Goal: Find specific page/section: Find specific page/section

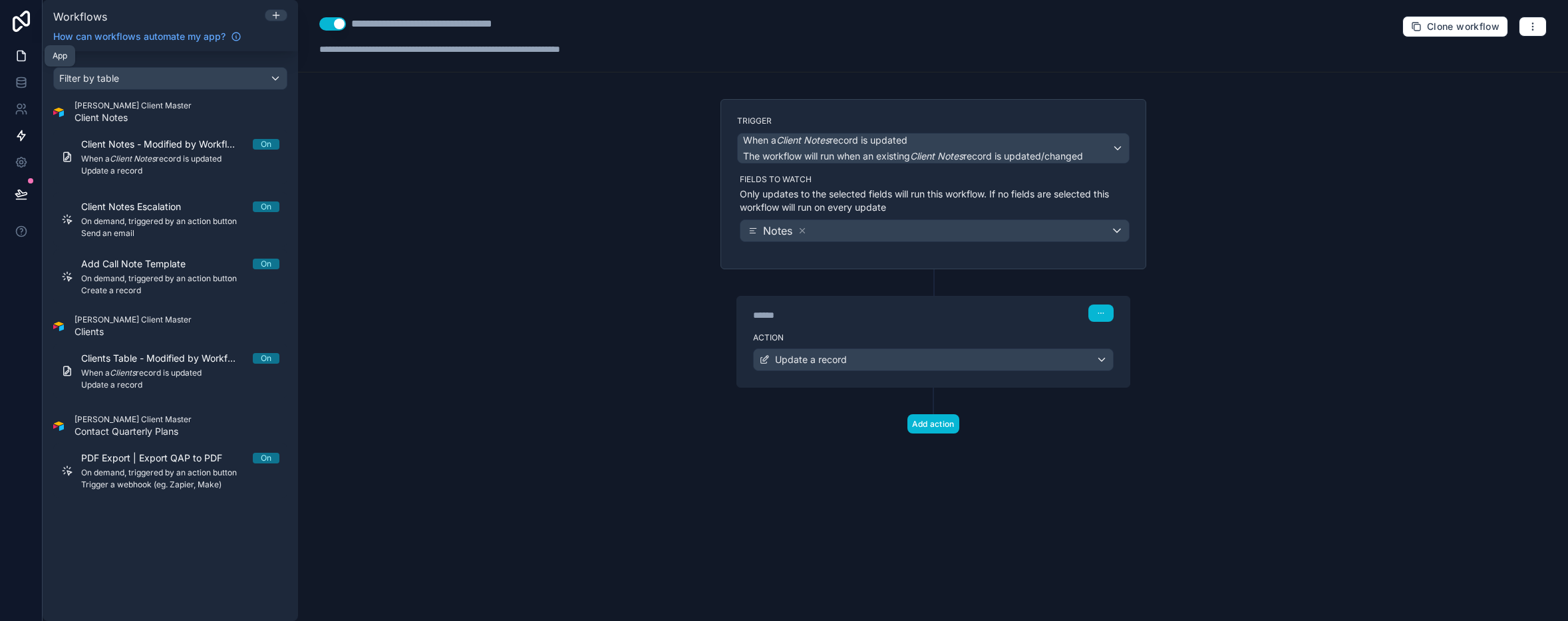
click at [21, 55] on icon at bounding box center [22, 56] width 13 height 13
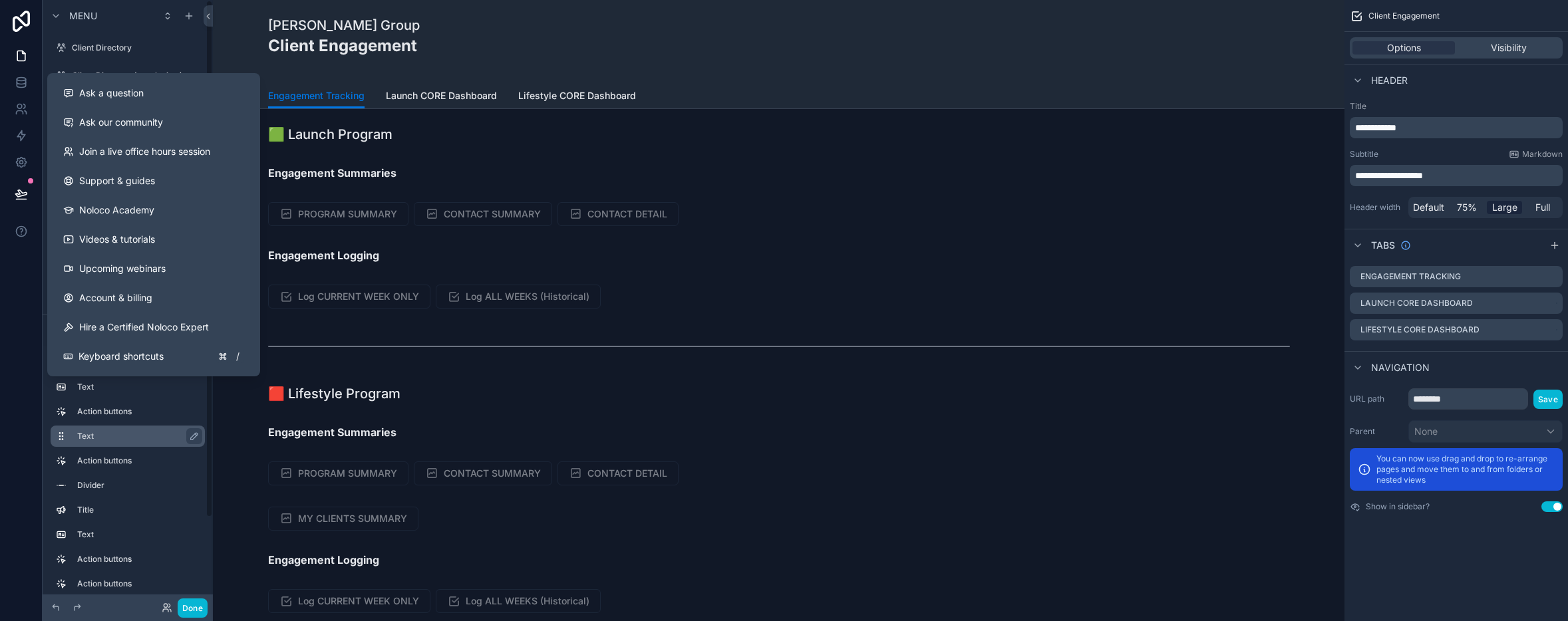
scroll to position [5, 0]
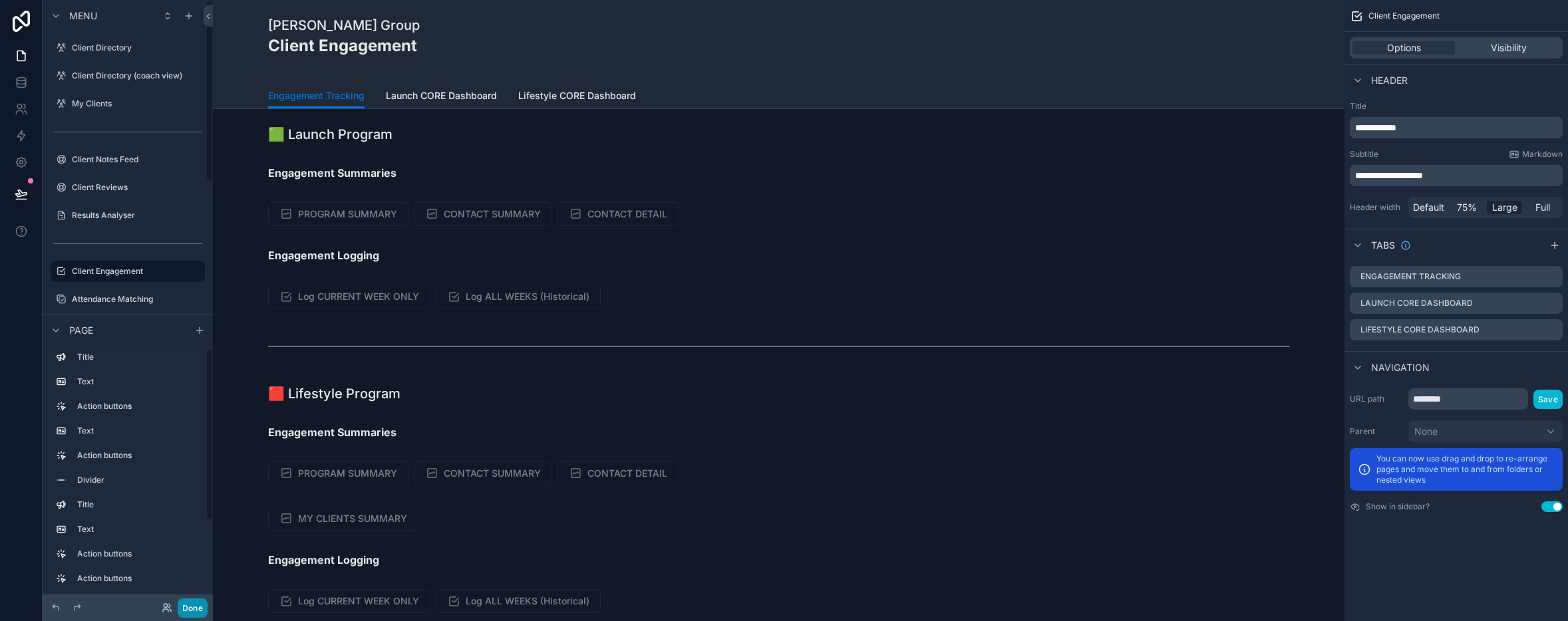
click at [194, 610] on button "Done" at bounding box center [193, 608] width 30 height 19
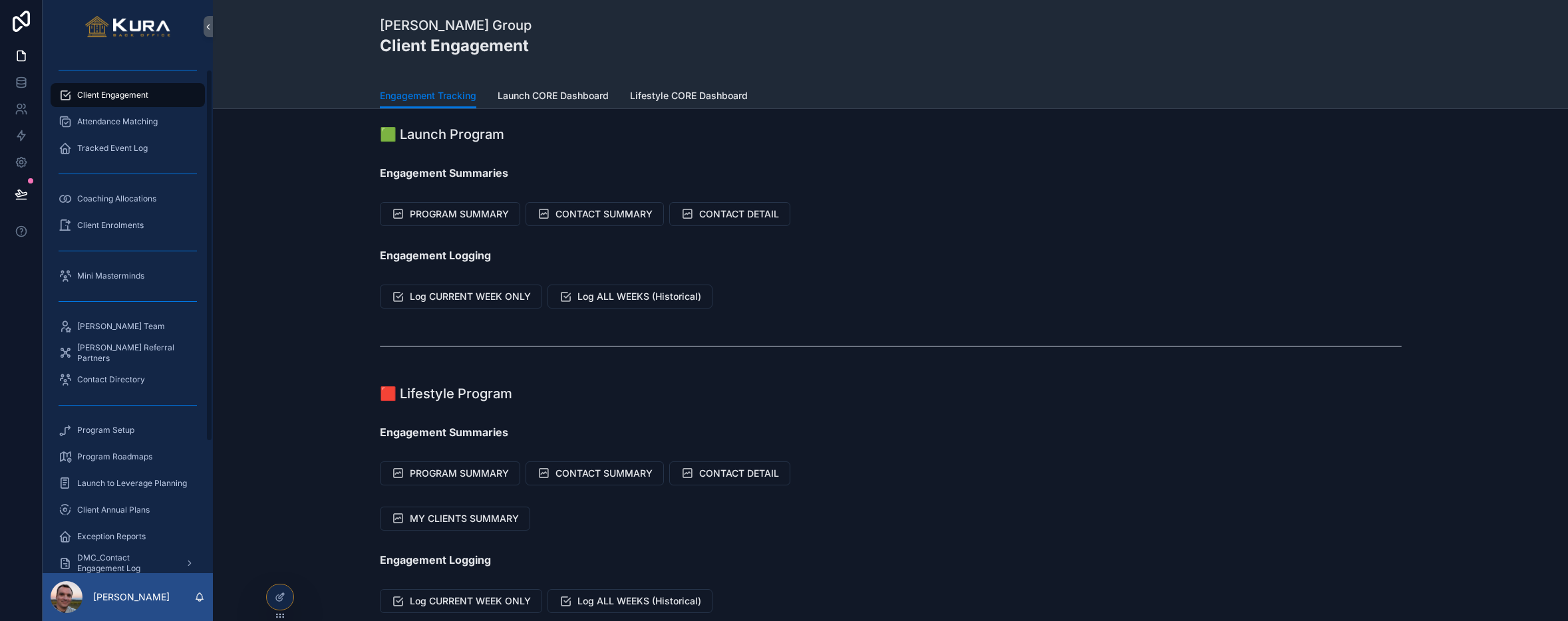
scroll to position [206, 0]
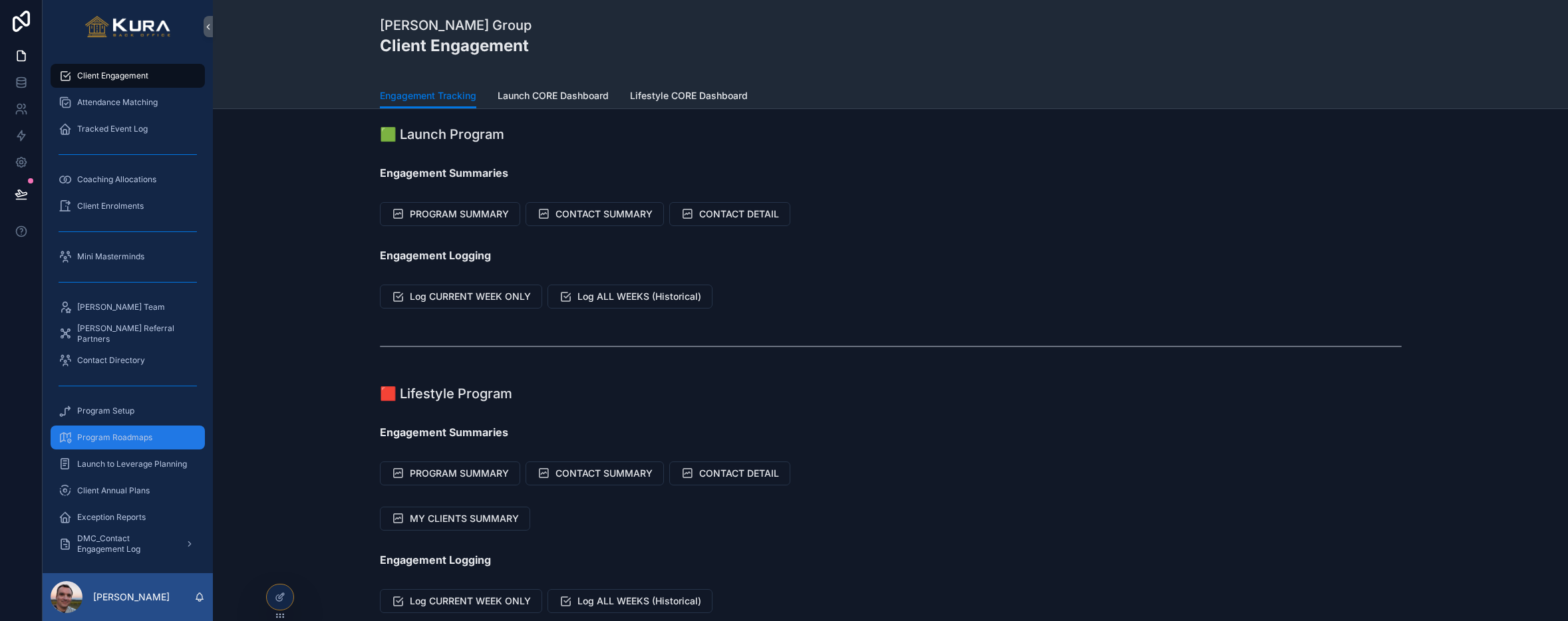
click at [96, 433] on span "Program Roadmaps" at bounding box center [115, 437] width 75 height 11
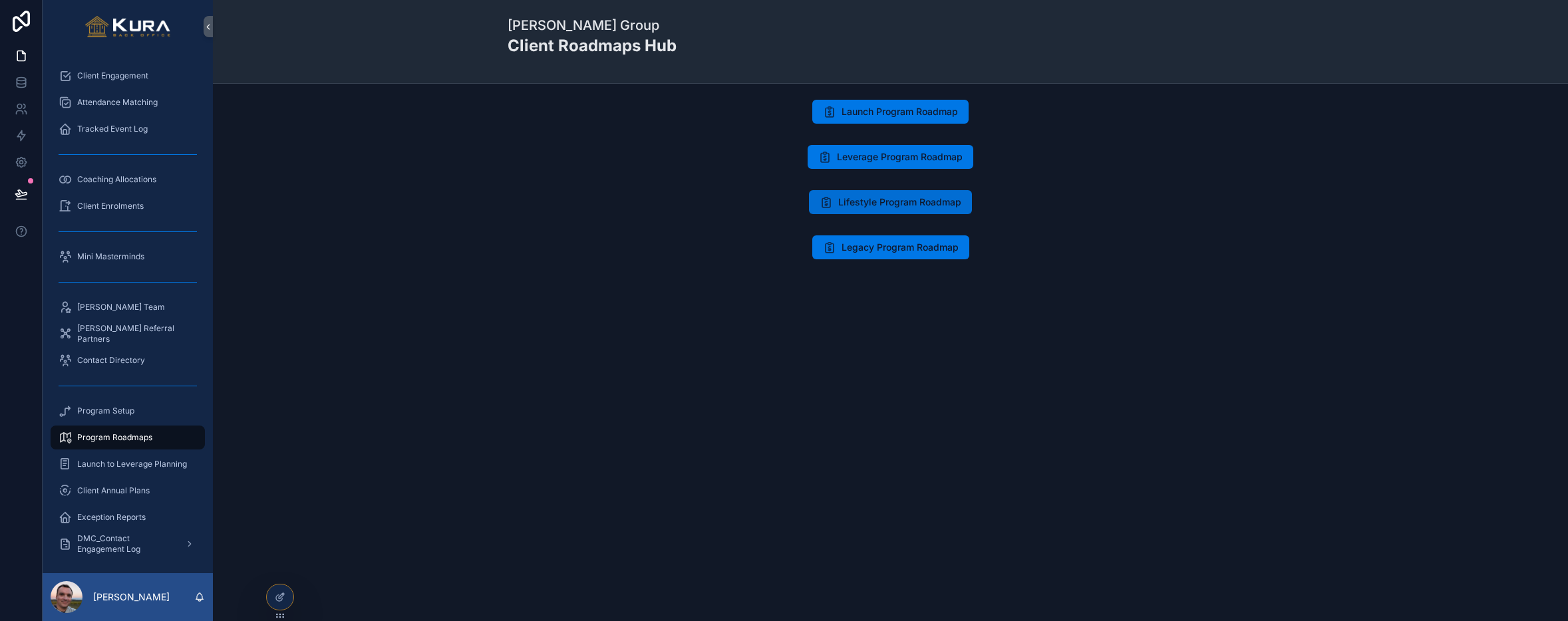
click at [891, 200] on span "Lifestyle Program Roadmap" at bounding box center [900, 202] width 123 height 13
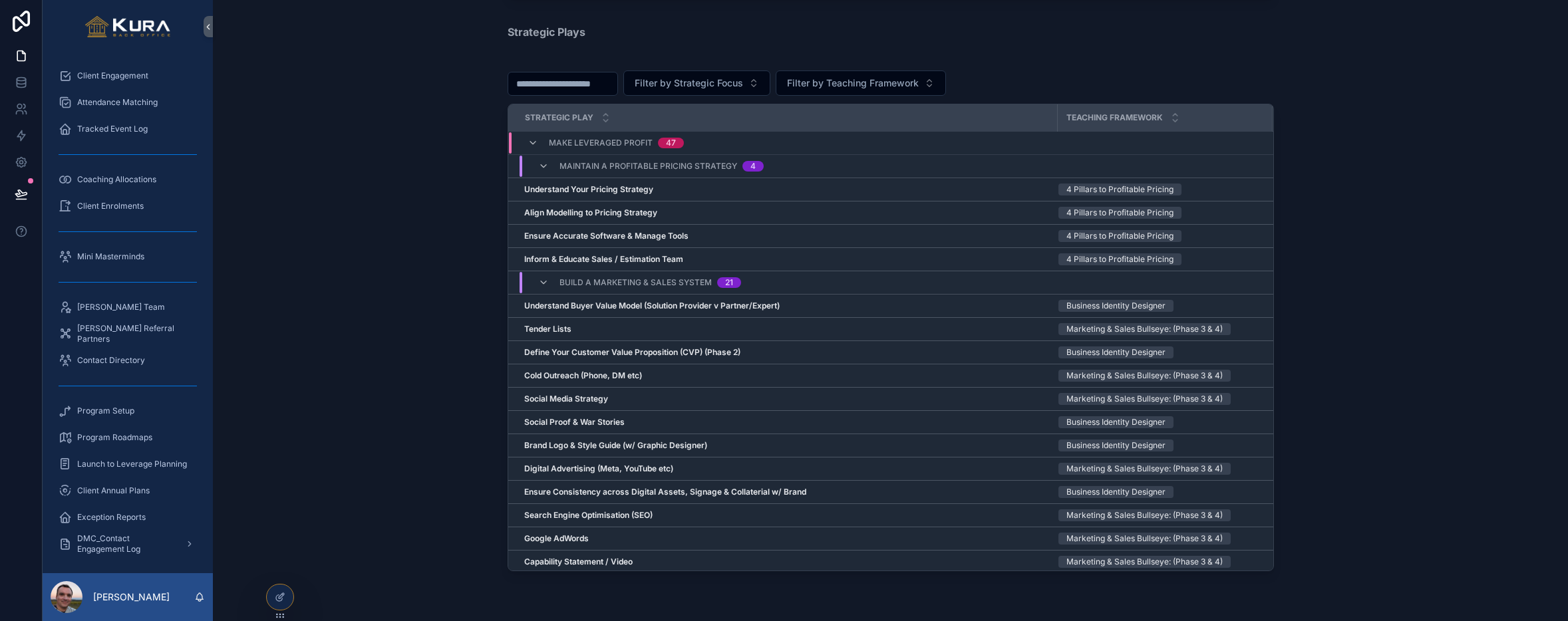
scroll to position [1639, 0]
click at [542, 162] on icon "scrollable content" at bounding box center [543, 163] width 11 height 11
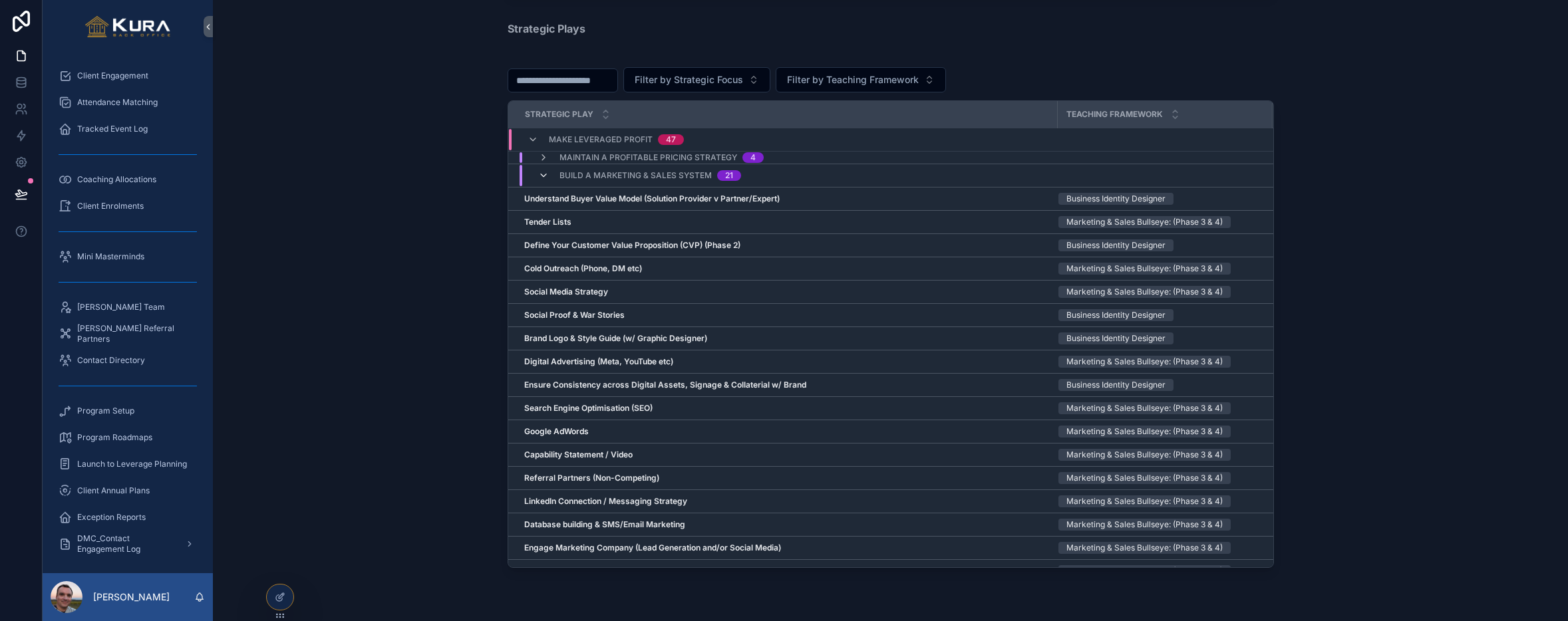
click at [543, 177] on icon "scrollable content" at bounding box center [543, 175] width 11 height 11
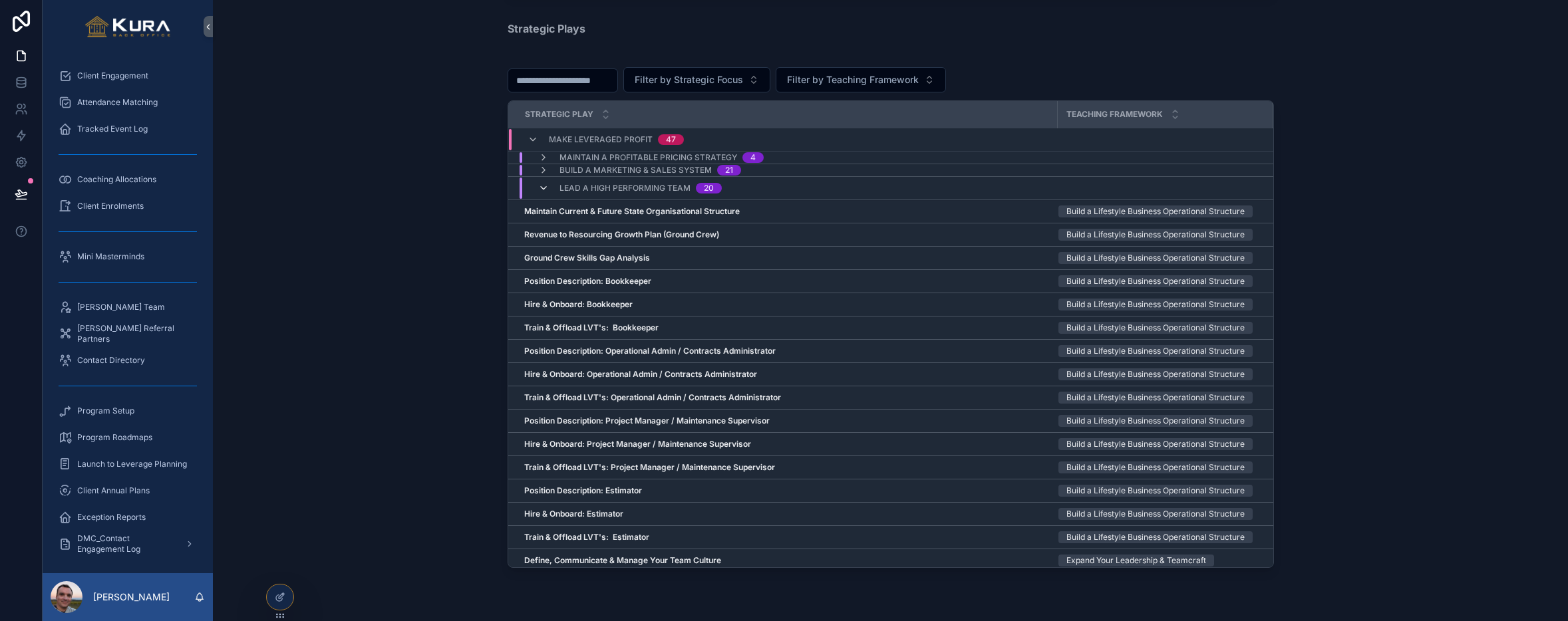
click at [546, 189] on icon "scrollable content" at bounding box center [543, 188] width 11 height 11
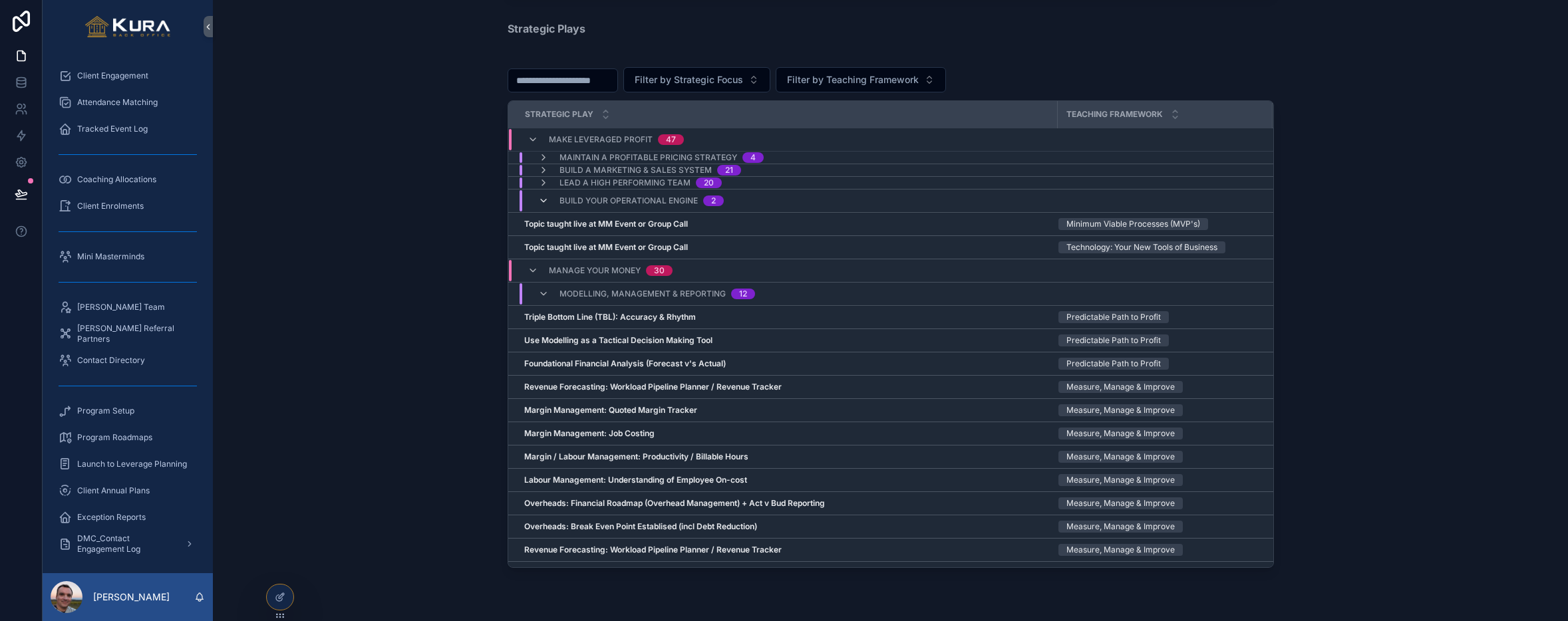
click at [546, 199] on icon "scrollable content" at bounding box center [543, 200] width 11 height 11
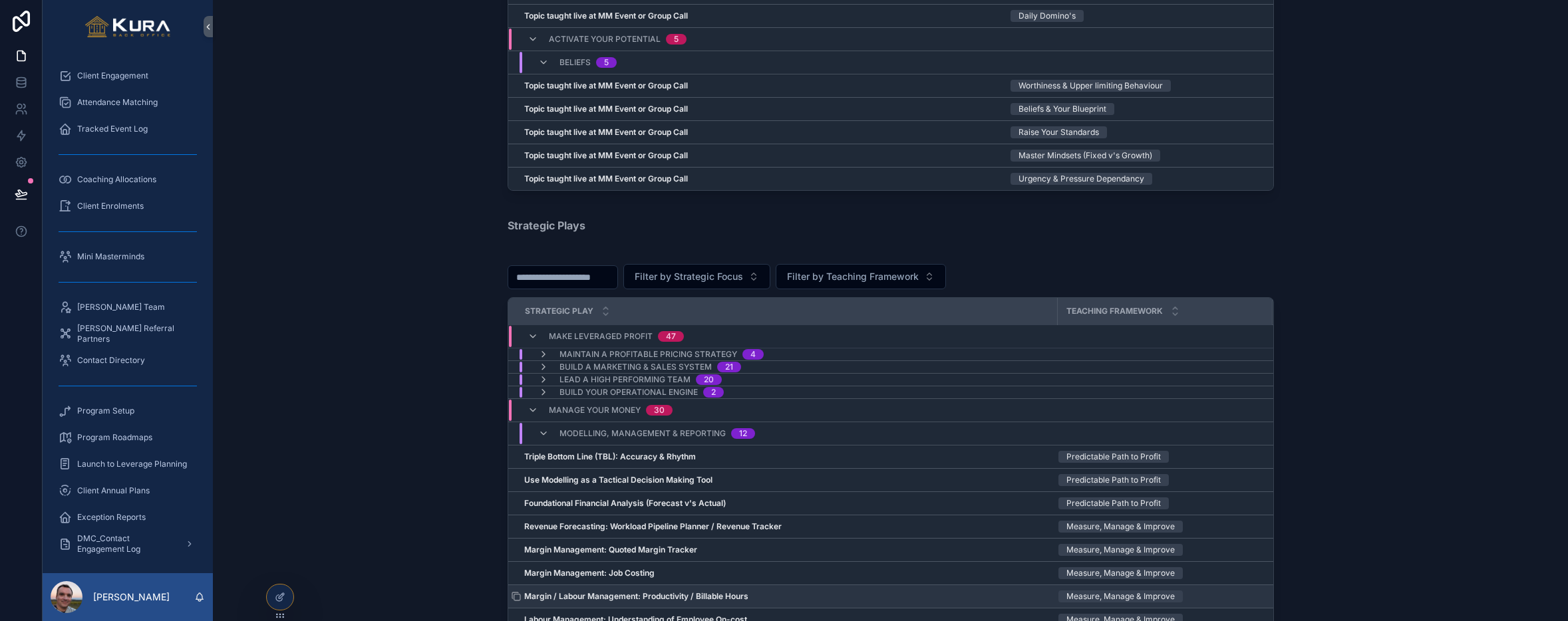
scroll to position [1439, 0]
